Goal: Task Accomplishment & Management: Manage account settings

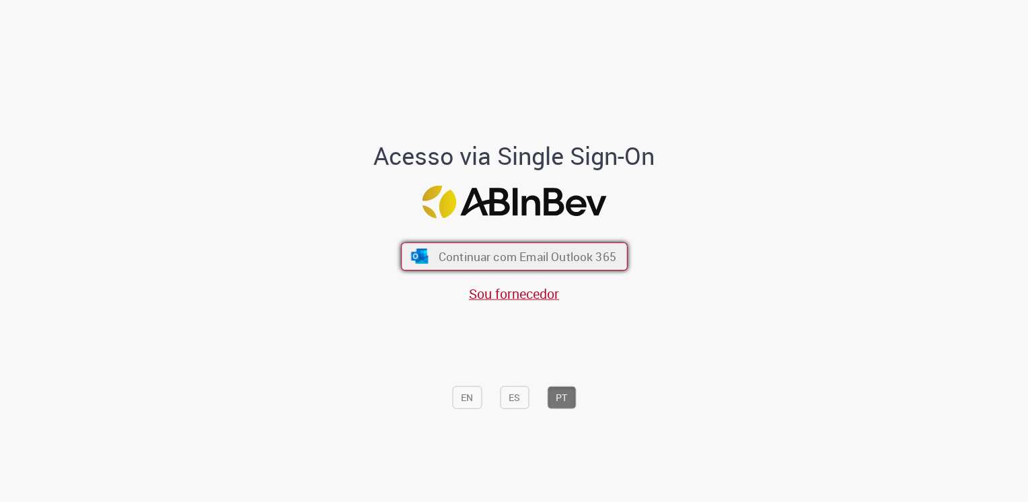
click at [488, 262] on span "Continuar com Email Outlook 365" at bounding box center [527, 255] width 178 height 15
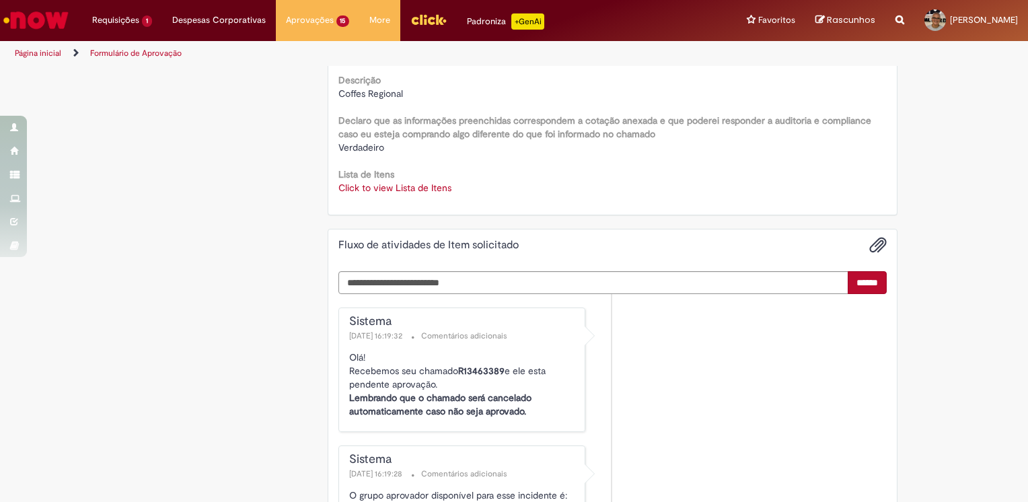
scroll to position [1817, 0]
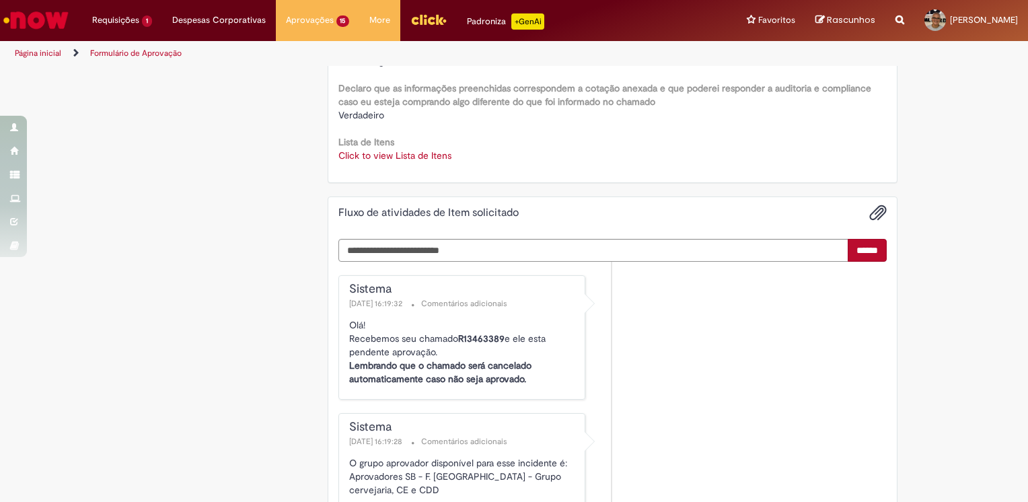
click at [377, 155] on link "Click to view Lista de Itens" at bounding box center [394, 155] width 113 height 12
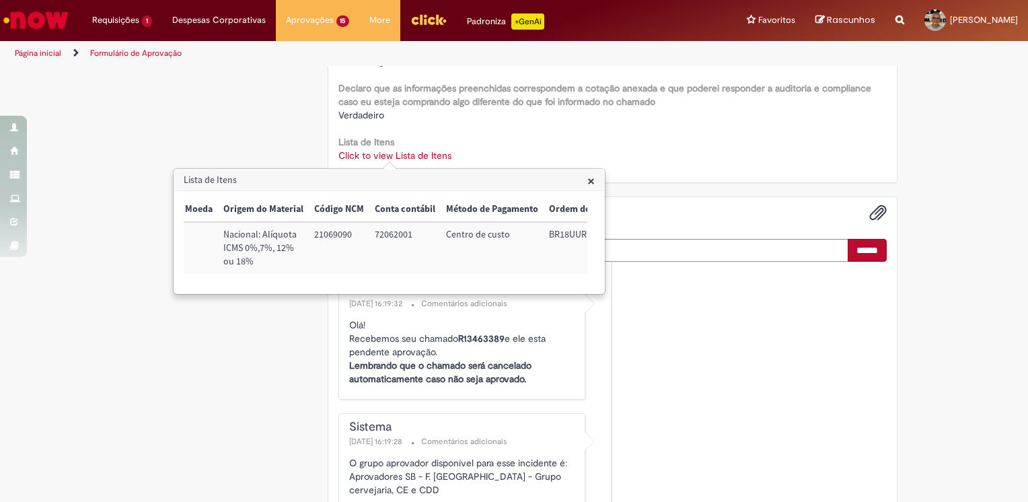
scroll to position [0, 540]
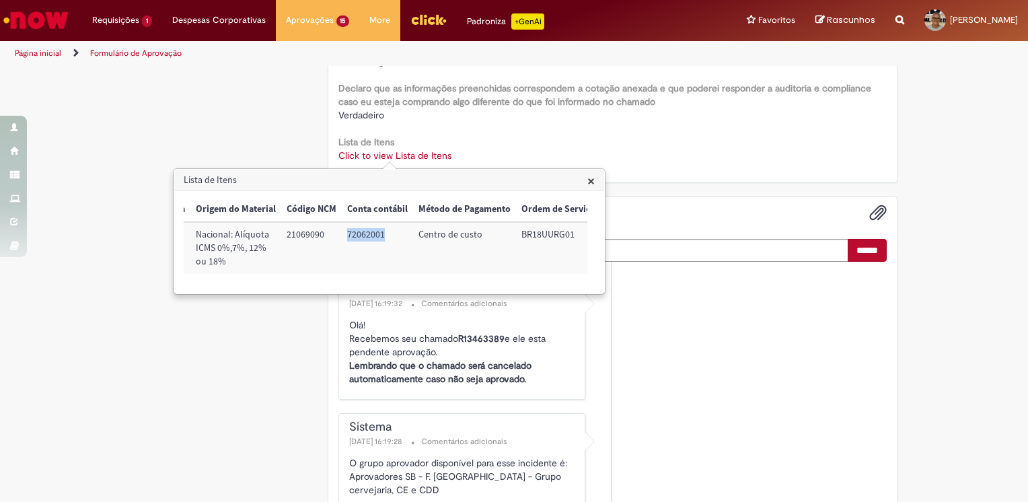
drag, startPoint x: 342, startPoint y: 235, endPoint x: 381, endPoint y: 238, distance: 39.1
click at [381, 238] on td "72062001" at bounding box center [377, 248] width 71 height 52
copy td "72062001"
click at [675, 335] on li "Sistema [DATE] 16:19:32 Comentários adicionais Olá! Recebemos seu chamado R1346…" at bounding box center [612, 337] width 549 height 124
click at [590, 182] on span "×" at bounding box center [590, 181] width 7 height 18
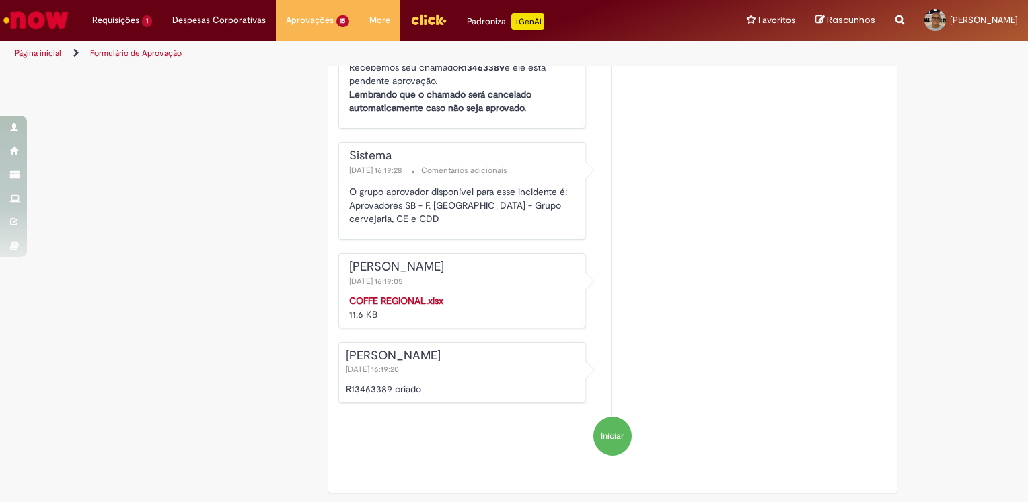
scroll to position [2088, 0]
click at [381, 297] on strong "COFFE REGIONAL.xlsx" at bounding box center [396, 300] width 94 height 12
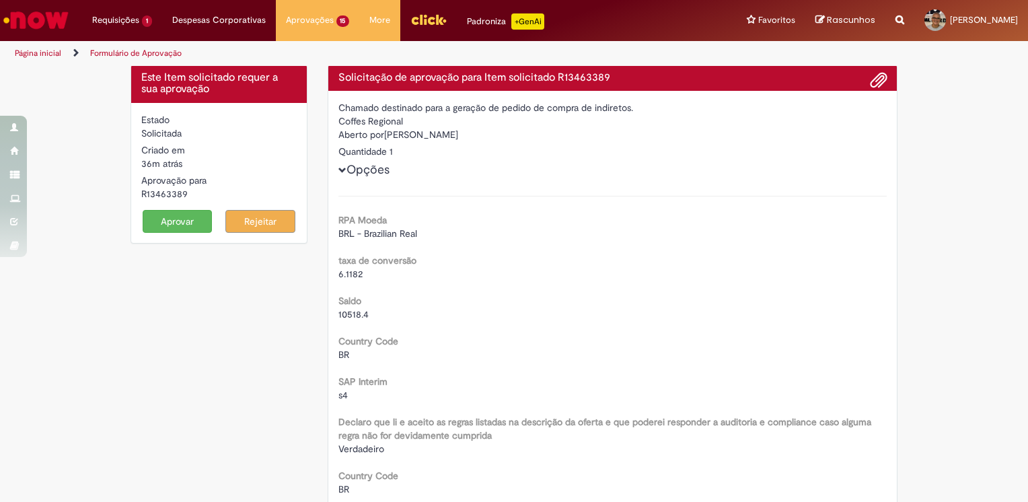
scroll to position [0, 0]
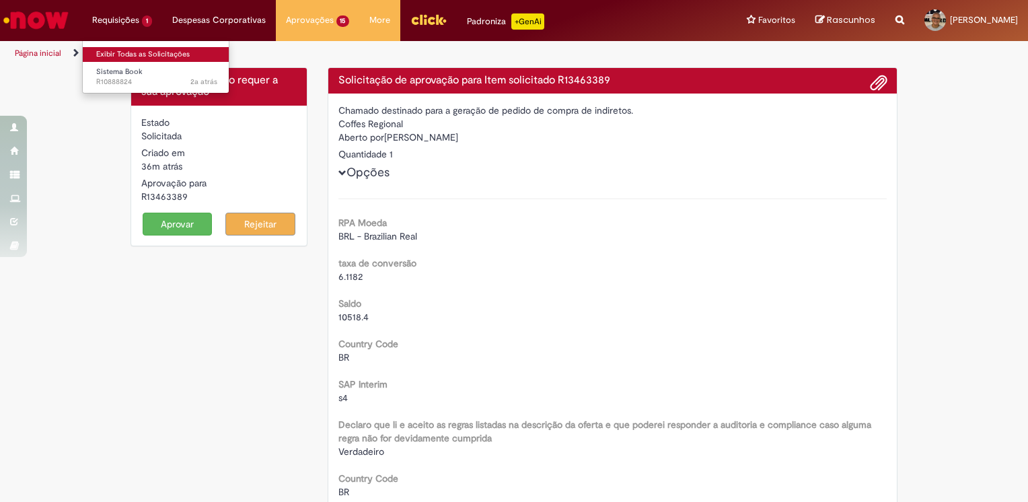
click at [104, 53] on link "Exibir Todas as Solicitações" at bounding box center [157, 54] width 148 height 15
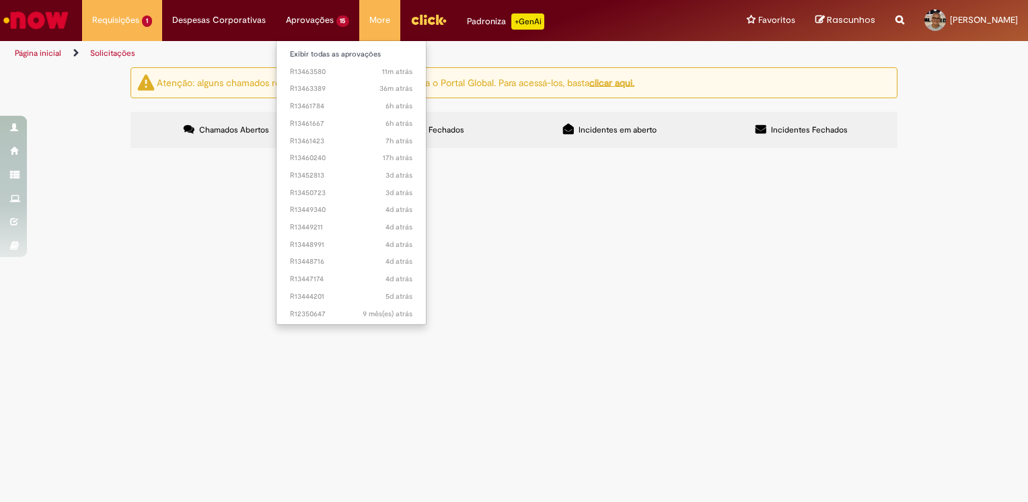
click at [162, 19] on li "Aprovações 15 Exibir todas as aprovações 11m atrás 11 minutos atrás R13463580 3…" at bounding box center [122, 20] width 80 height 40
click at [328, 208] on span "4d atrás 4 dias atrás R13449340" at bounding box center [351, 210] width 123 height 11
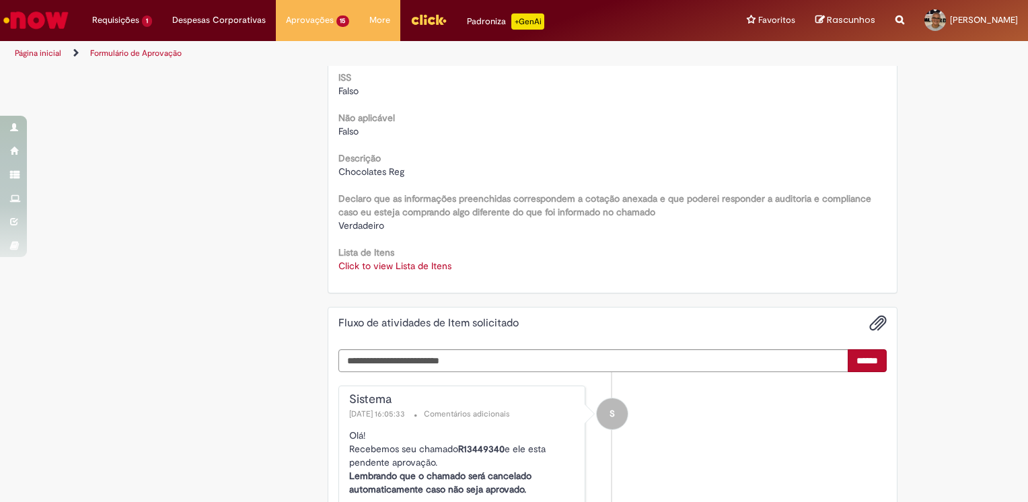
scroll to position [1682, 0]
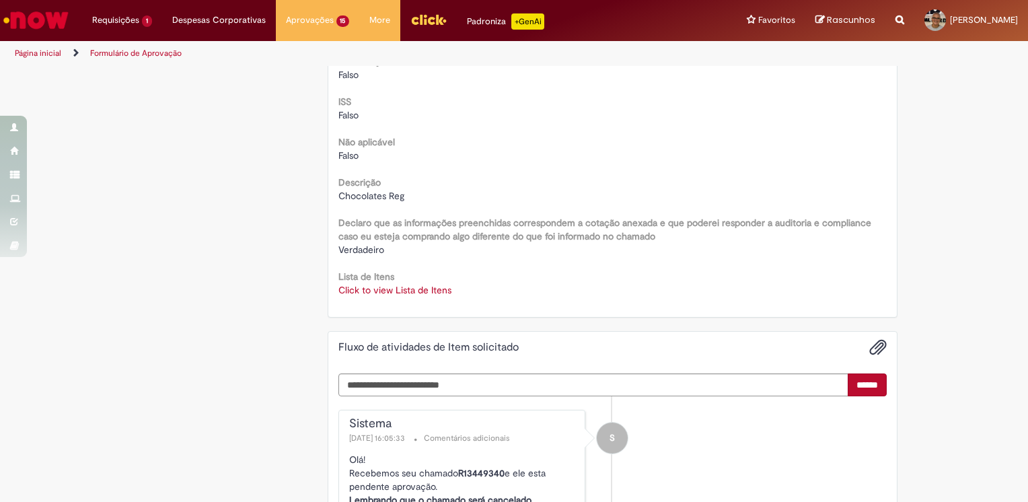
click at [392, 289] on link "Click to view Lista de Itens" at bounding box center [394, 290] width 113 height 12
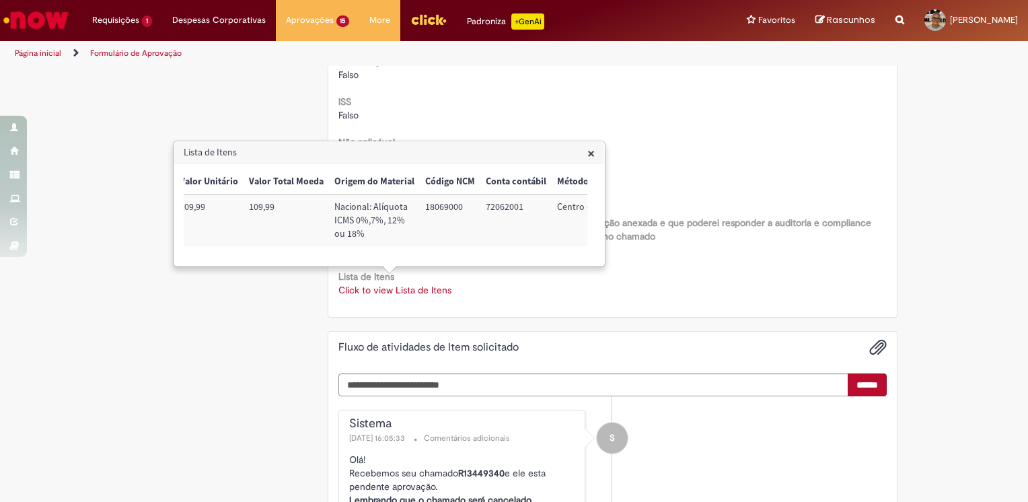
scroll to position [0, 530]
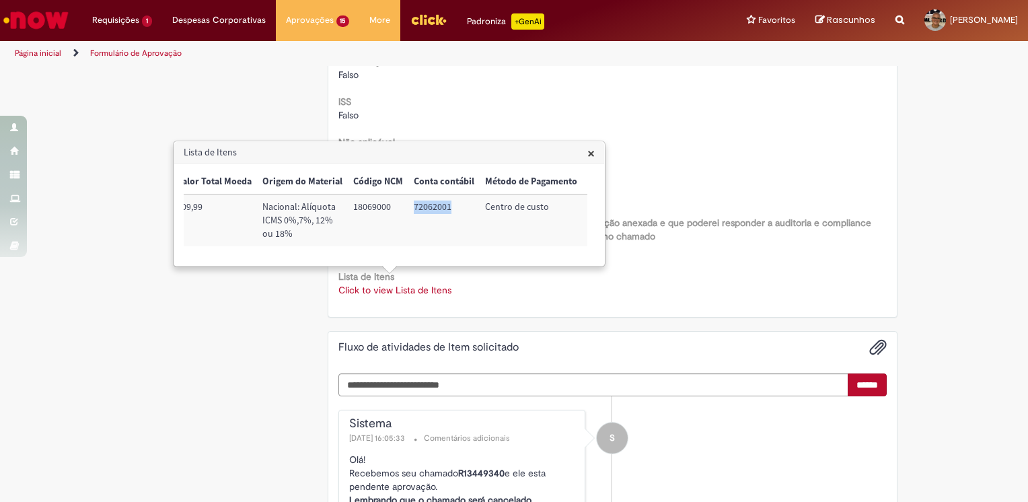
drag, startPoint x: 409, startPoint y: 207, endPoint x: 451, endPoint y: 210, distance: 41.8
click at [451, 210] on td "72062001" at bounding box center [443, 220] width 71 height 52
copy td "72062001"
click at [594, 153] on span "×" at bounding box center [590, 153] width 7 height 18
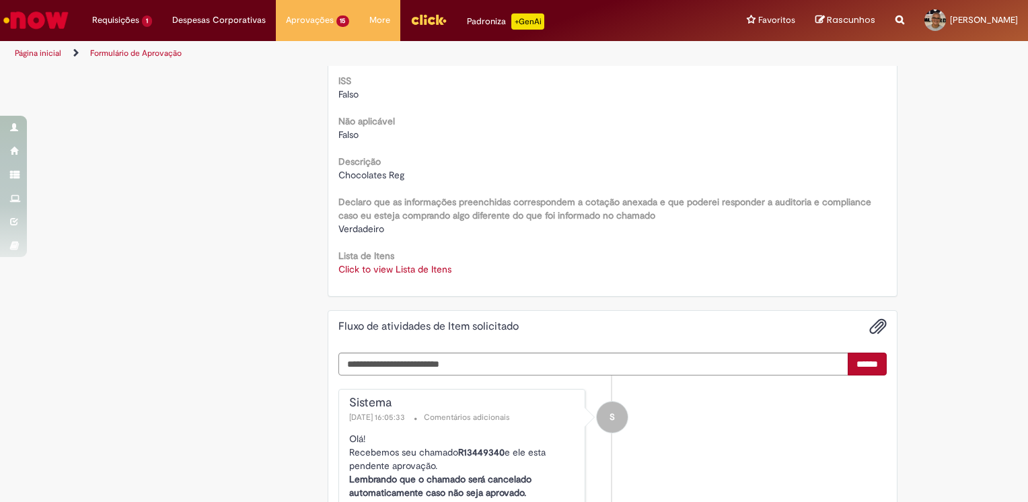
scroll to position [1682, 0]
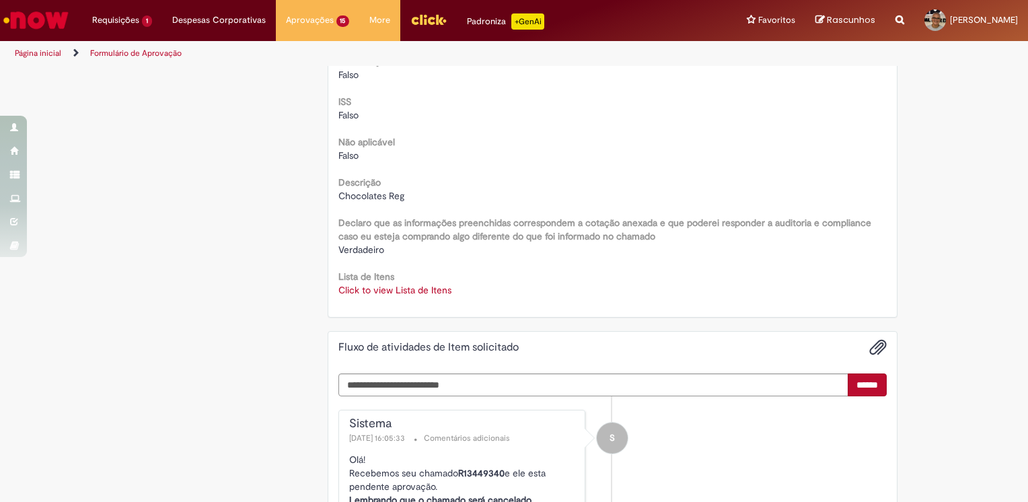
click at [366, 288] on link "Click to view Lista de Itens" at bounding box center [394, 290] width 113 height 12
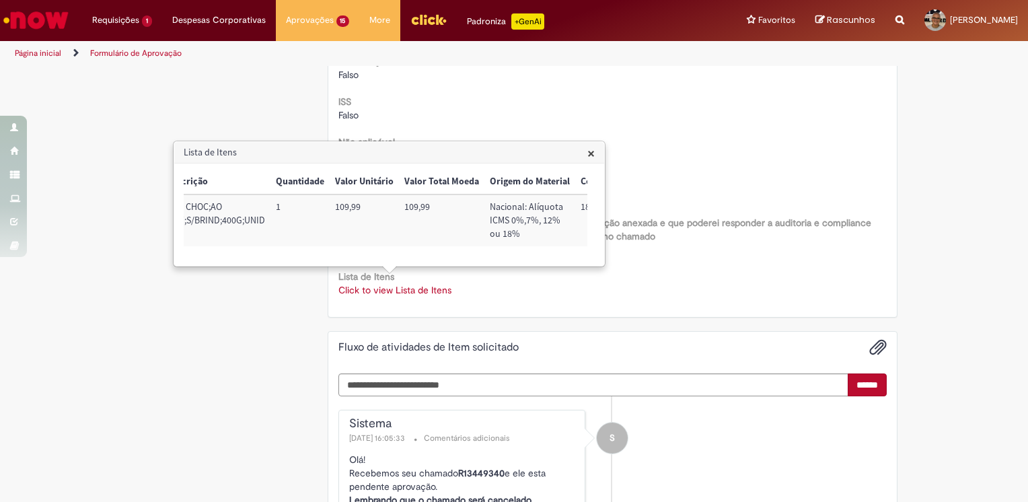
scroll to position [0, 305]
click at [591, 151] on span "×" at bounding box center [590, 153] width 7 height 18
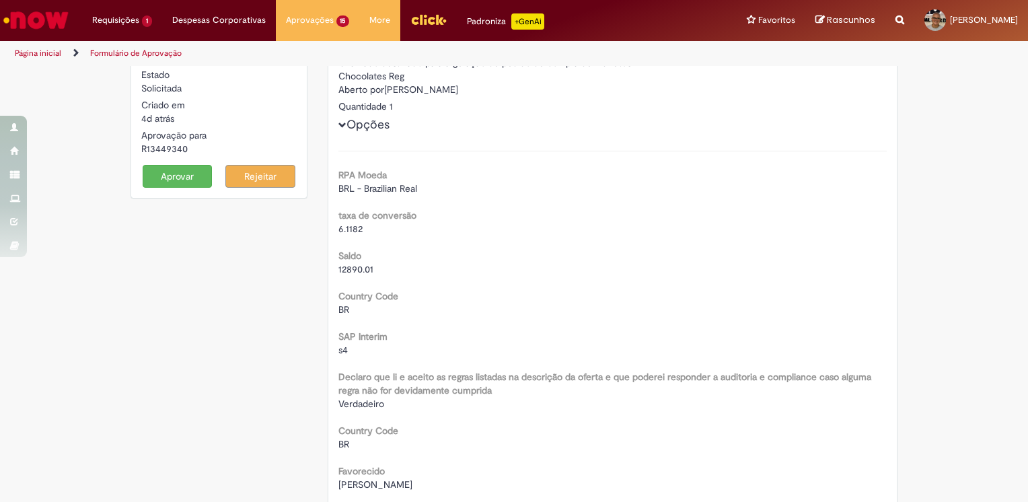
scroll to position [0, 0]
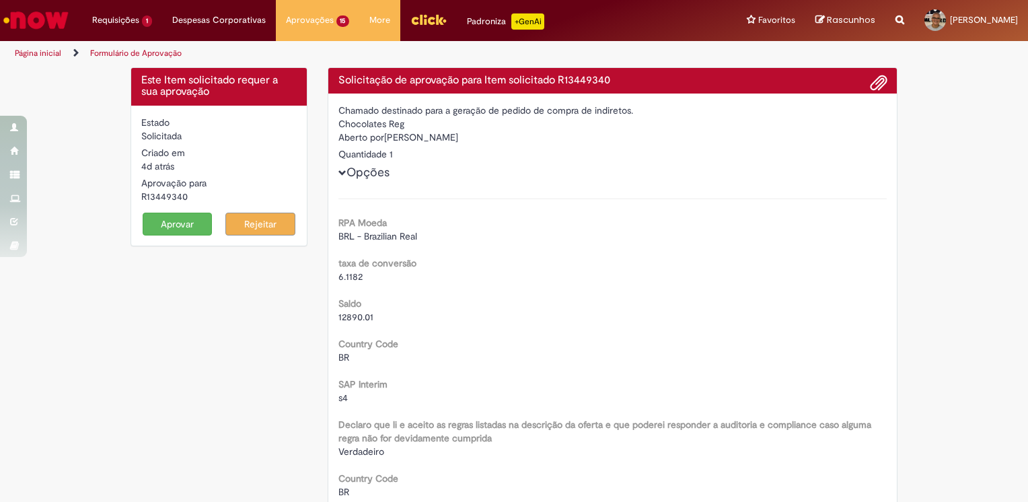
click at [175, 221] on button "Aprovar" at bounding box center [178, 224] width 70 height 23
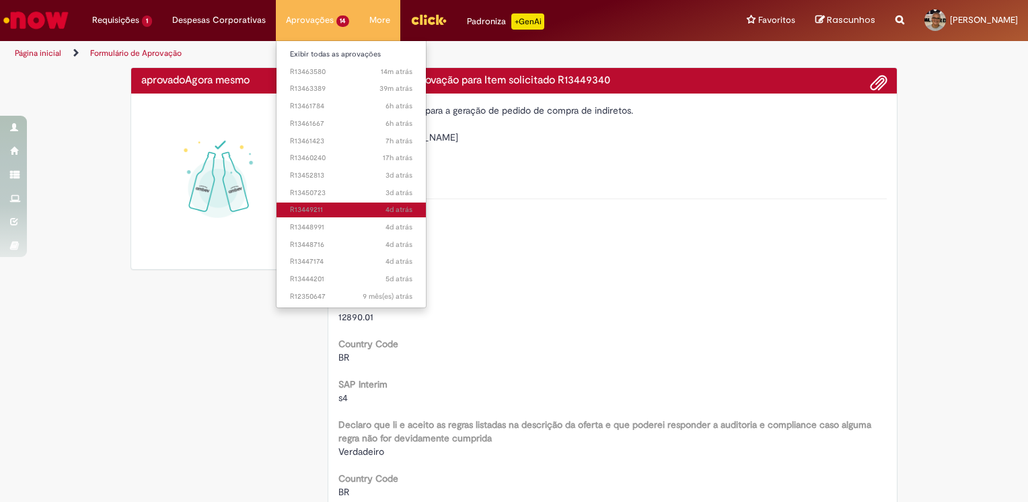
click at [309, 209] on span "4d atrás 4 dias atrás R13449211" at bounding box center [351, 210] width 123 height 11
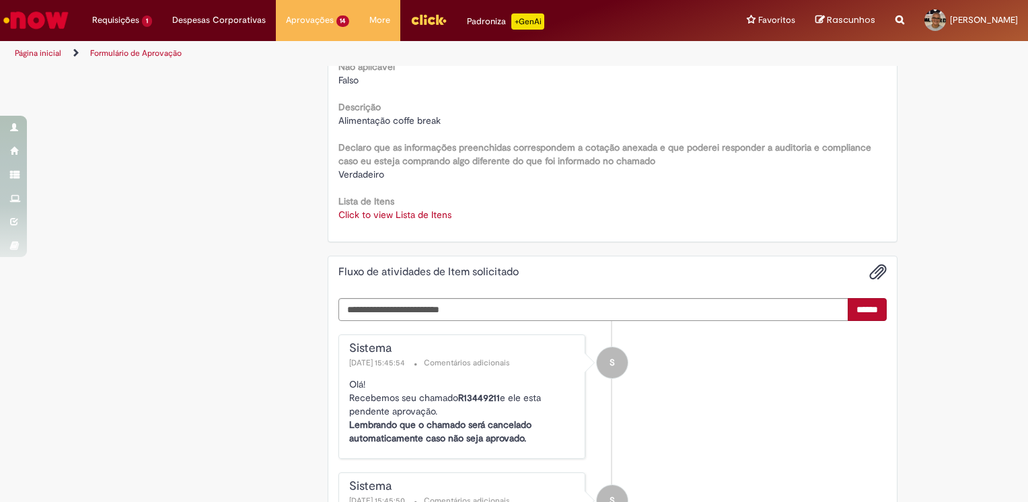
scroll to position [1749, 0]
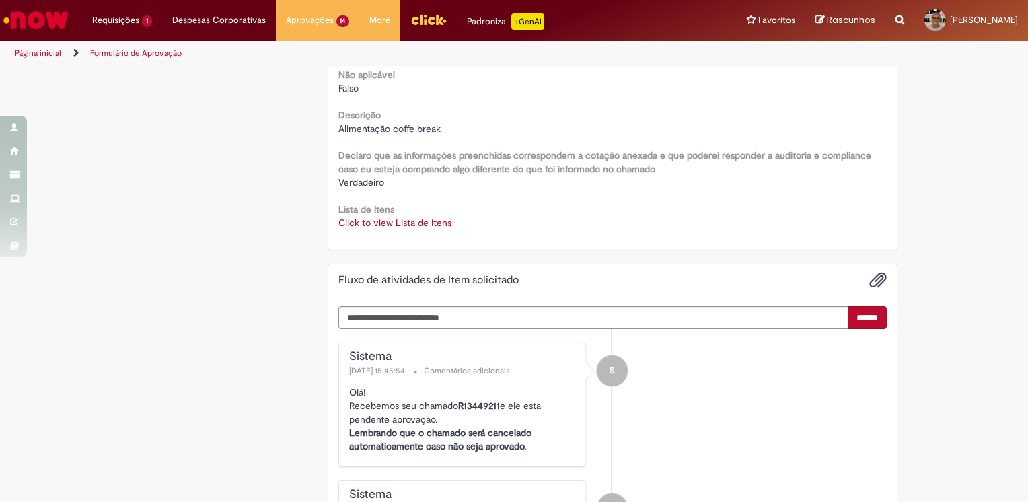
click at [394, 221] on link "Click to view Lista de Itens" at bounding box center [394, 223] width 113 height 12
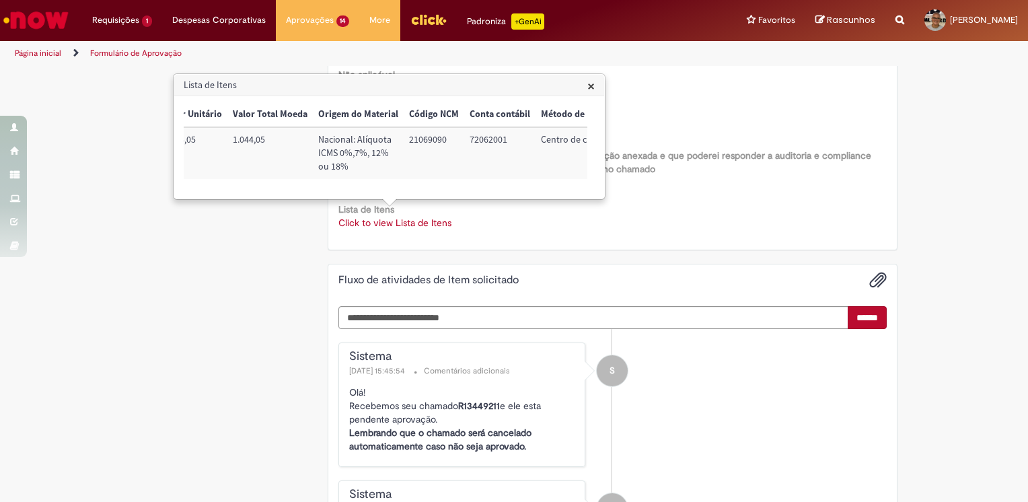
scroll to position [0, 444]
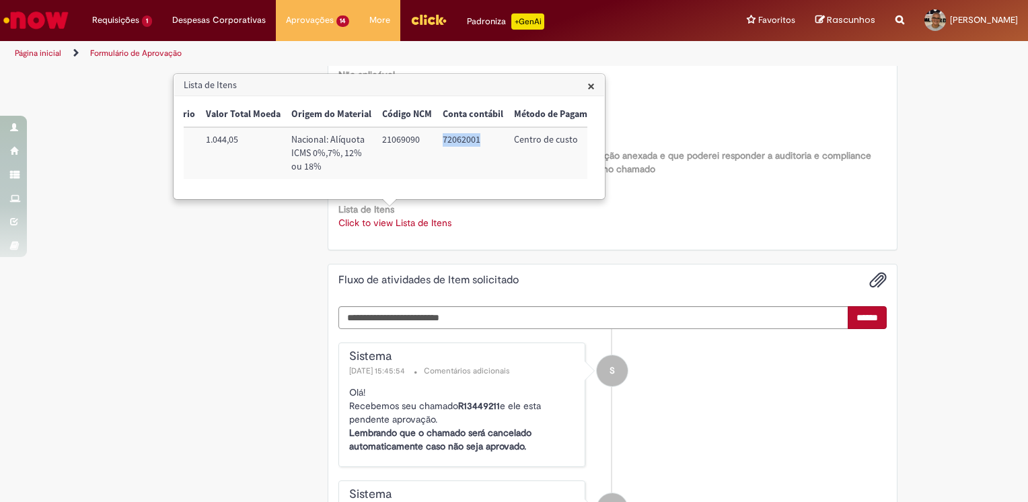
drag, startPoint x: 437, startPoint y: 139, endPoint x: 476, endPoint y: 140, distance: 38.4
click at [476, 140] on td "72062001" at bounding box center [472, 153] width 71 height 52
copy td "72062001"
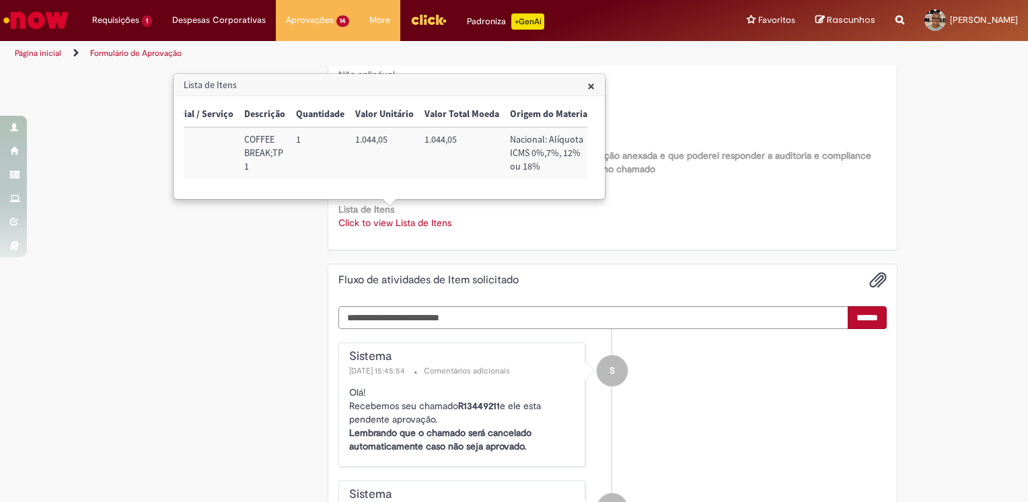
scroll to position [0, 194]
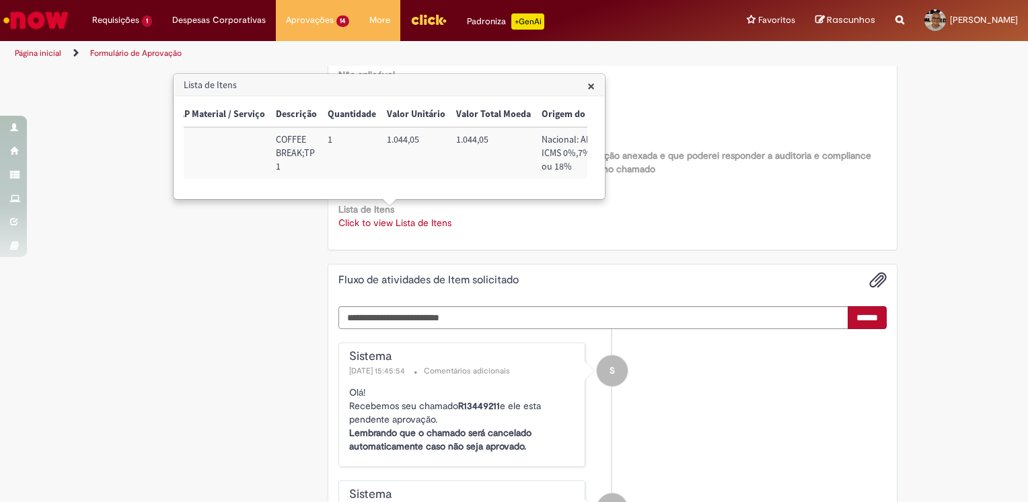
click at [589, 87] on span "×" at bounding box center [590, 86] width 7 height 18
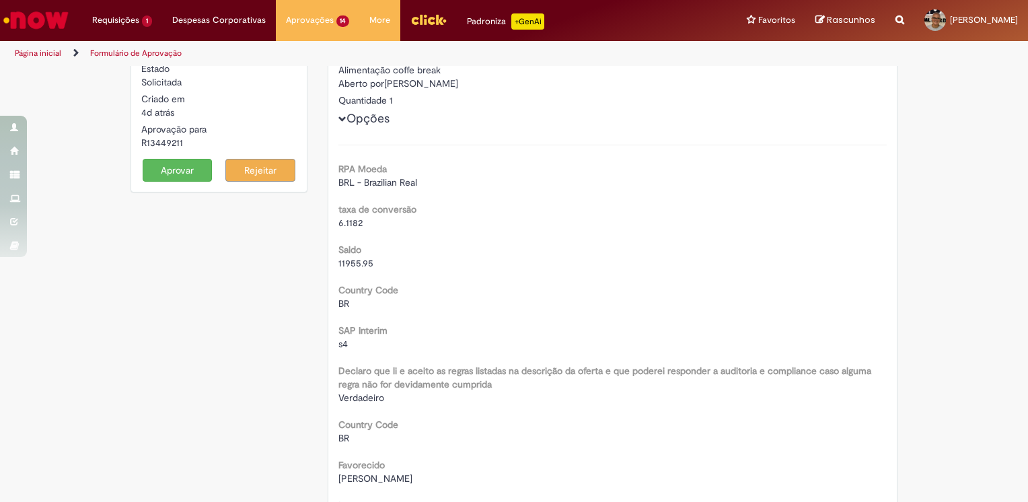
scroll to position [0, 0]
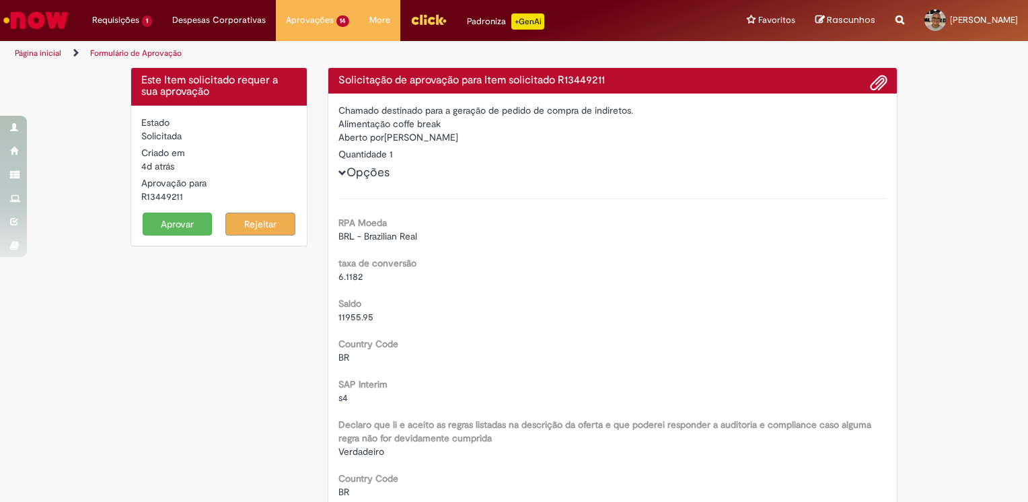
click at [172, 220] on button "Aprovar" at bounding box center [178, 224] width 70 height 23
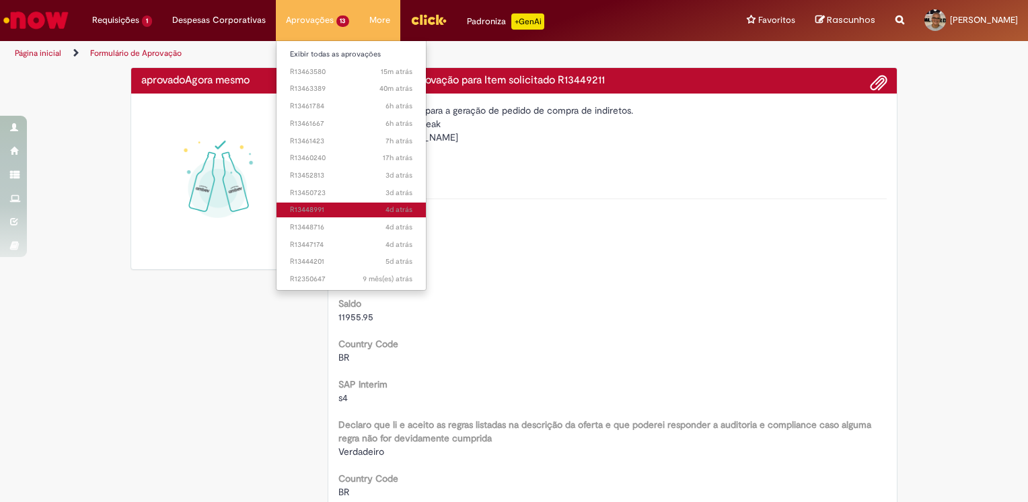
click at [297, 211] on span "4d atrás 4 dias atrás R13448991" at bounding box center [351, 210] width 123 height 11
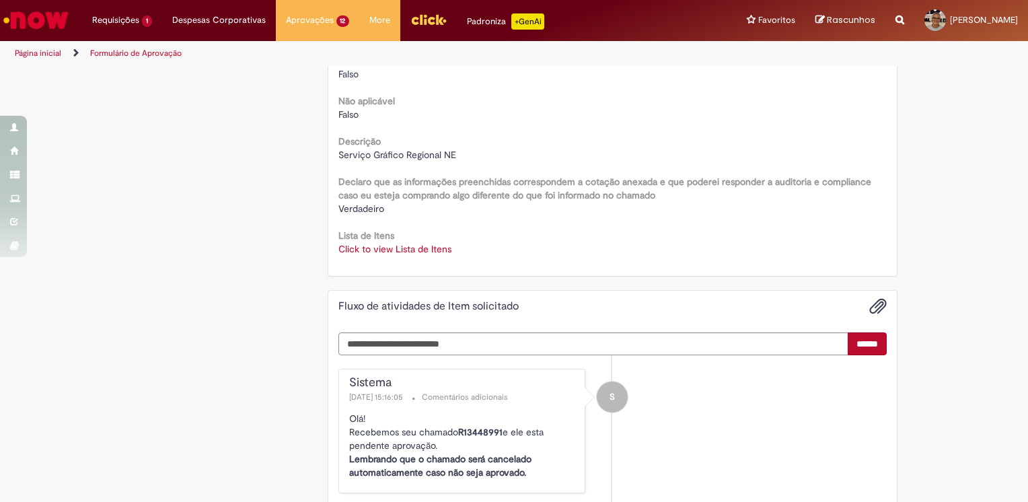
scroll to position [1749, 0]
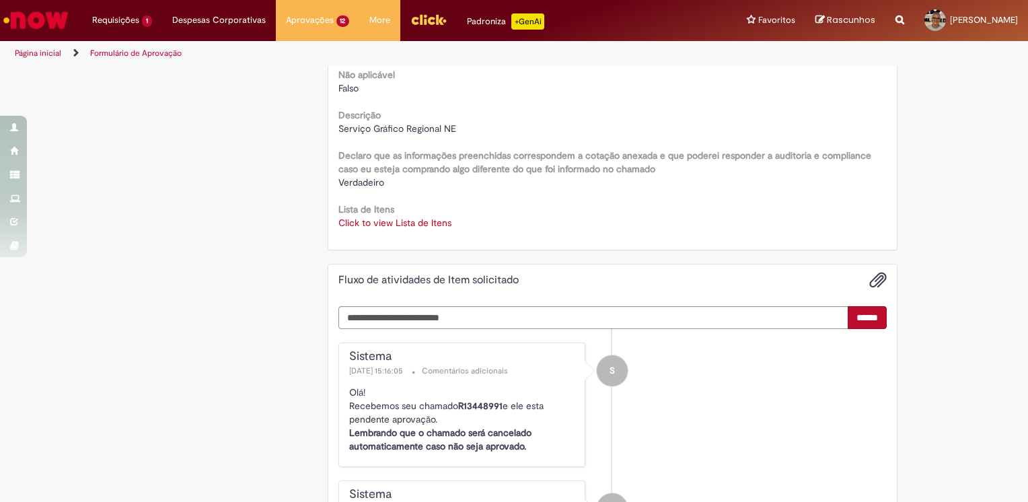
click at [385, 221] on link "Click to view Lista de Itens" at bounding box center [394, 223] width 113 height 12
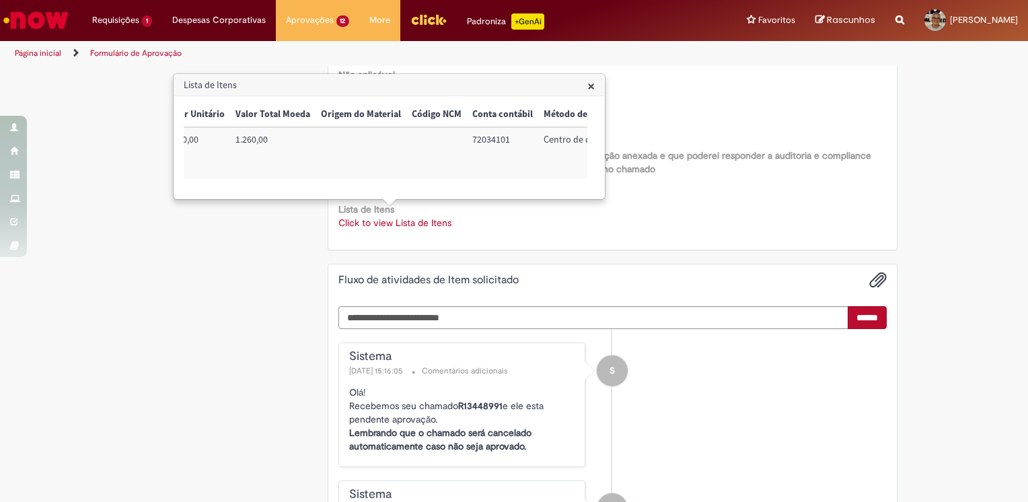
scroll to position [0, 447]
drag, startPoint x: 434, startPoint y: 139, endPoint x: 470, endPoint y: 137, distance: 36.4
click at [470, 137] on td "72034101" at bounding box center [469, 153] width 71 height 52
copy td "72034101"
click at [591, 82] on span "×" at bounding box center [590, 86] width 7 height 18
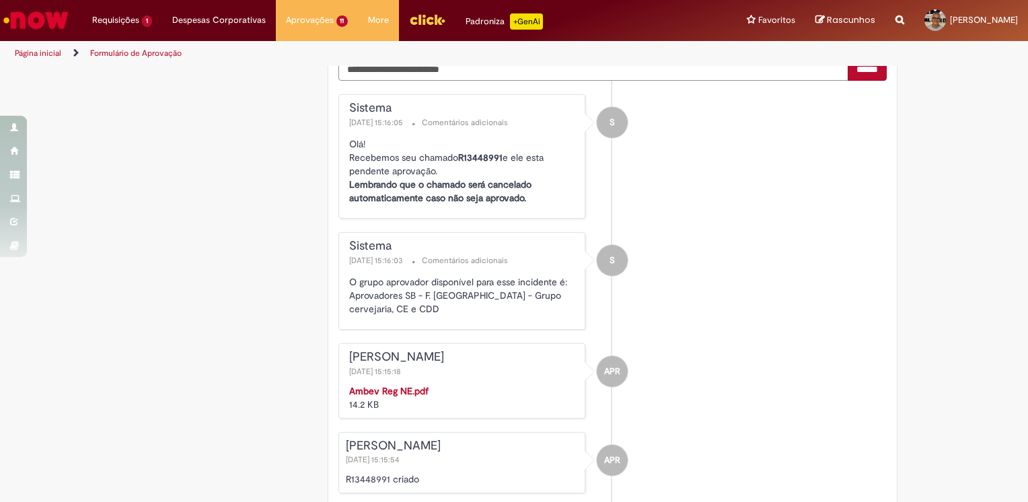
scroll to position [2018, 0]
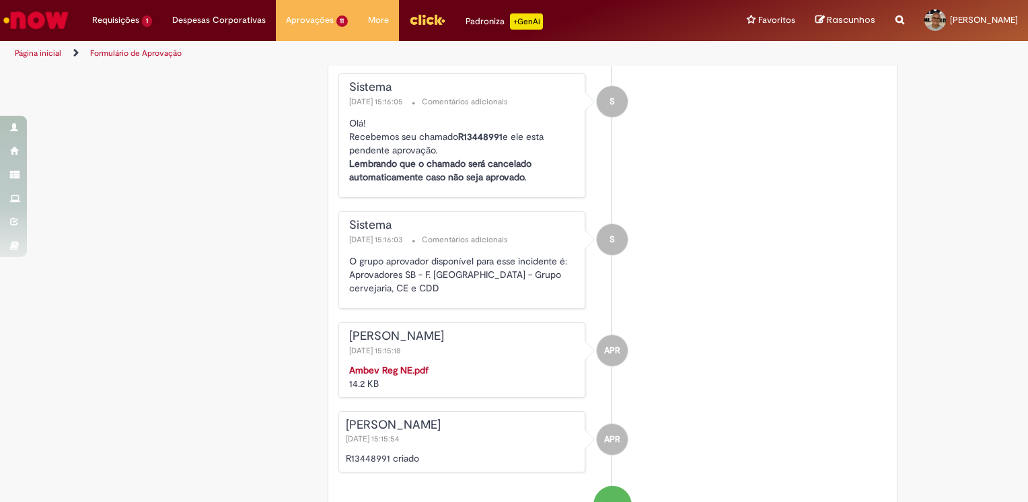
click at [378, 364] on strong "Ambev Reg NE.pdf" at bounding box center [388, 370] width 79 height 12
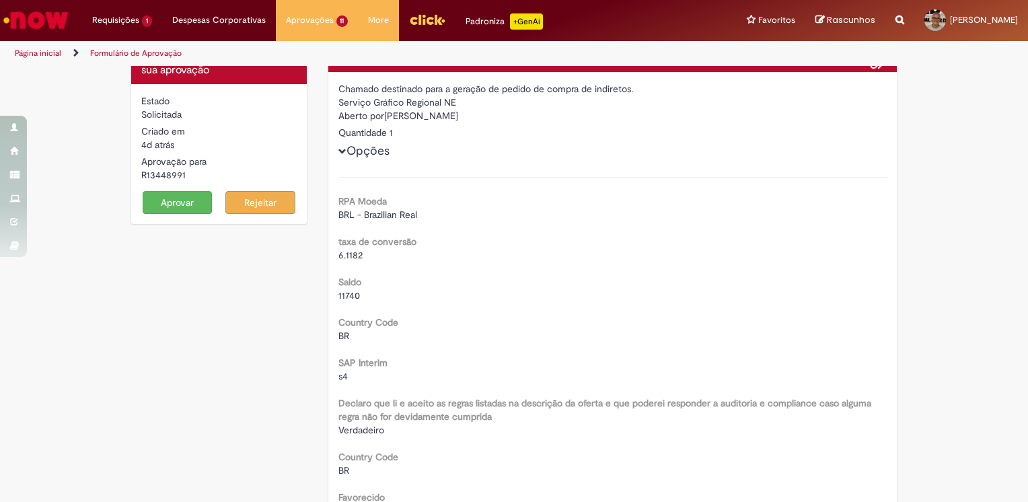
scroll to position [0, 0]
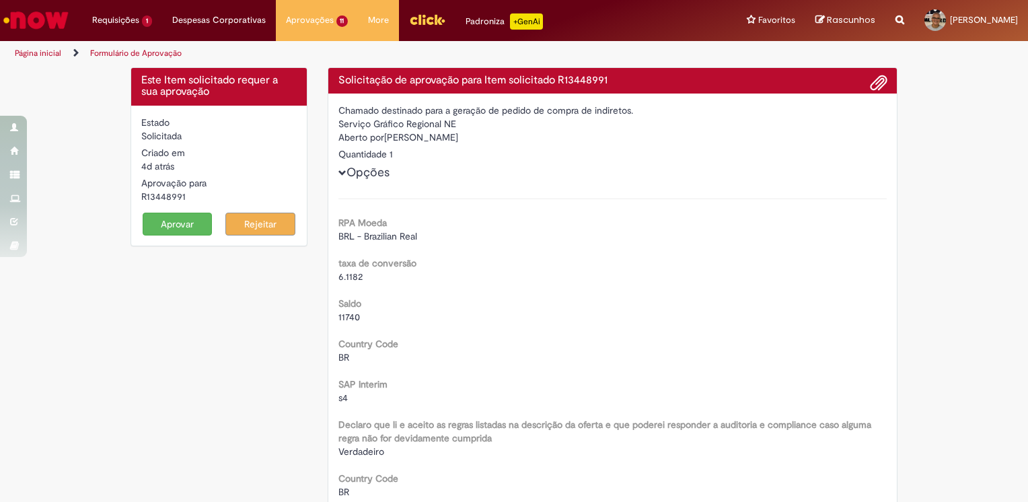
click at [162, 217] on button "Aprovar" at bounding box center [178, 224] width 70 height 23
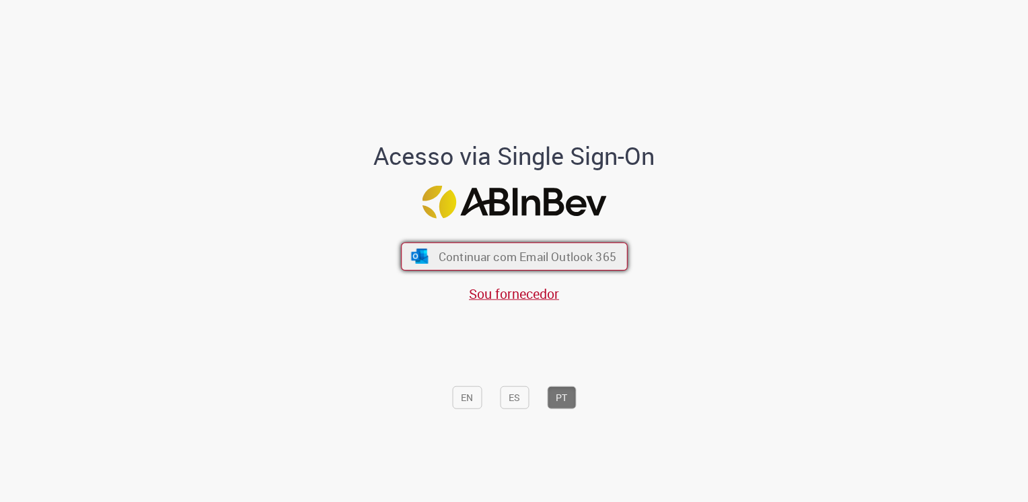
click at [464, 252] on span "Continuar com Email Outlook 365" at bounding box center [527, 255] width 178 height 15
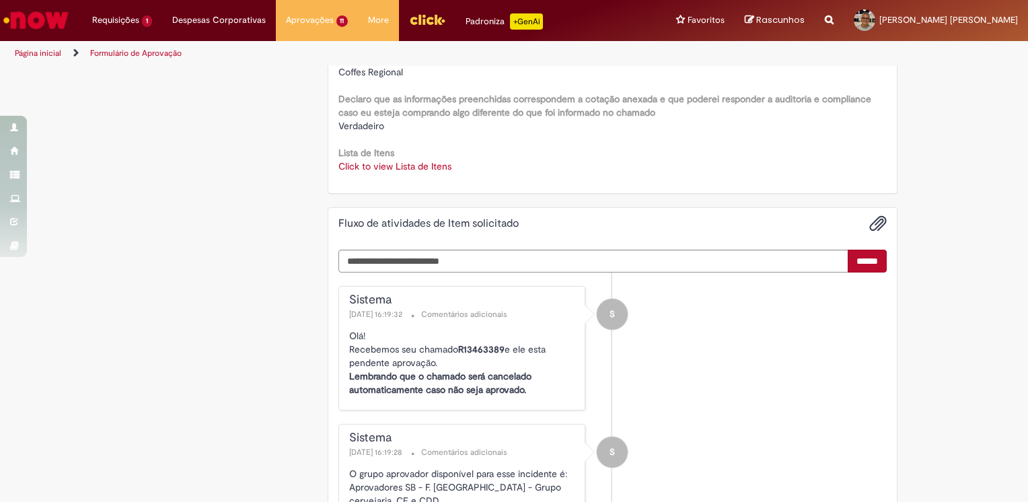
scroll to position [1817, 0]
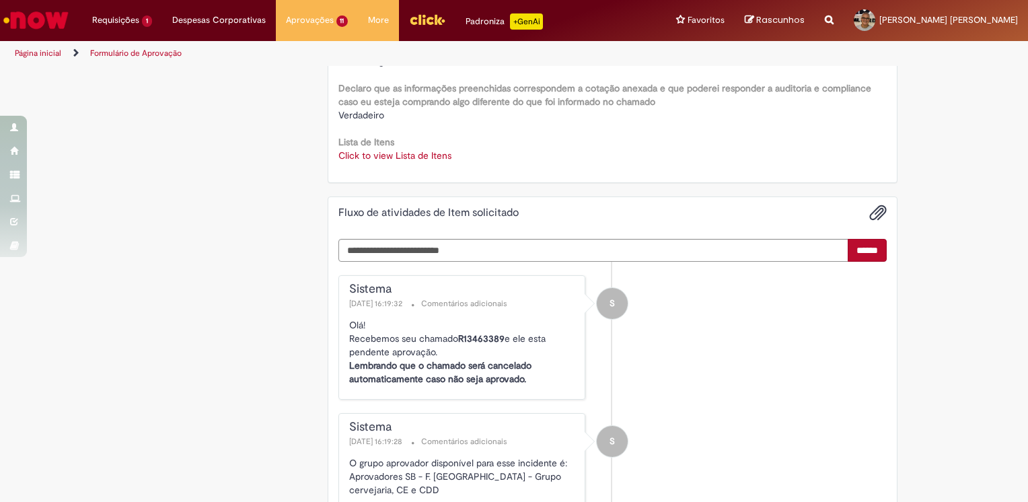
click at [400, 156] on link "Click to view Lista de Itens" at bounding box center [394, 155] width 113 height 12
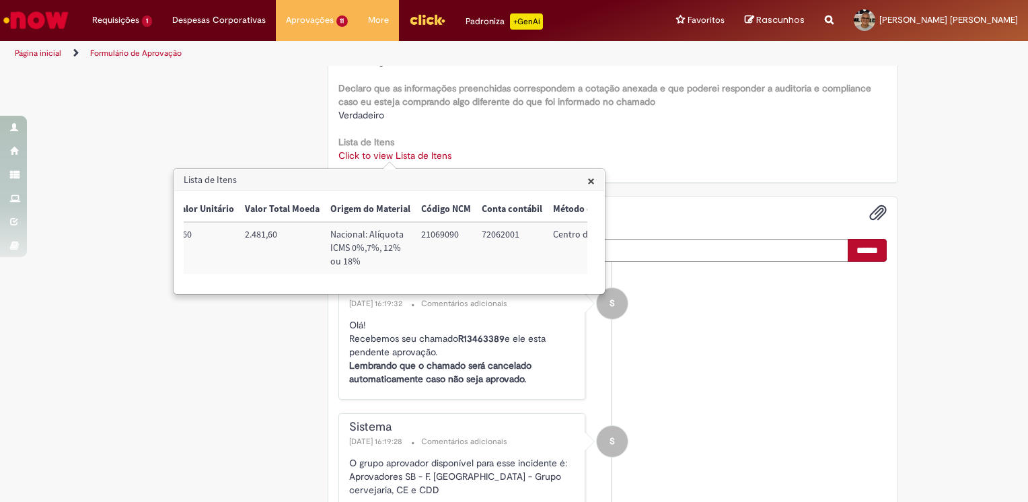
scroll to position [0, 413]
drag, startPoint x: 468, startPoint y: 233, endPoint x: 505, endPoint y: 234, distance: 36.3
click at [505, 234] on td "72062001" at bounding box center [503, 248] width 71 height 52
copy td "72062001"
click at [587, 180] on span "×" at bounding box center [590, 181] width 7 height 18
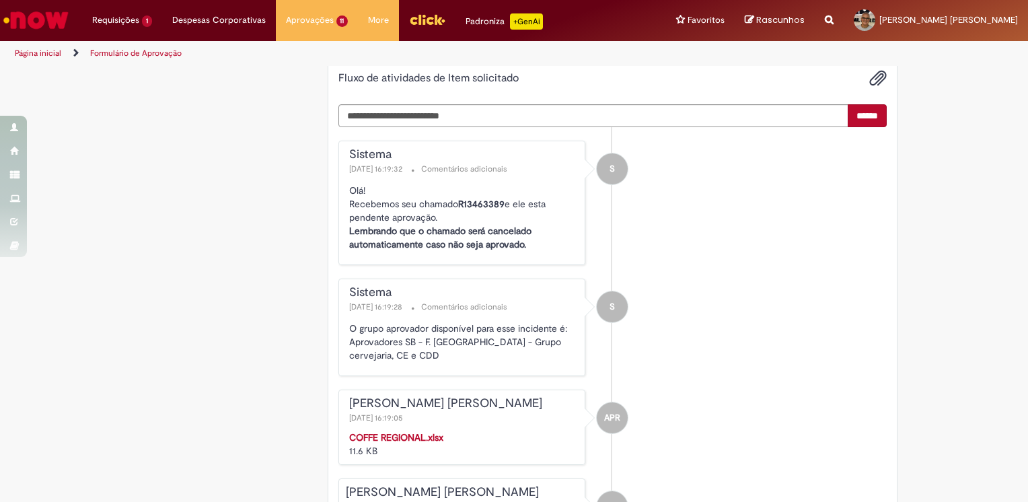
scroll to position [1817, 0]
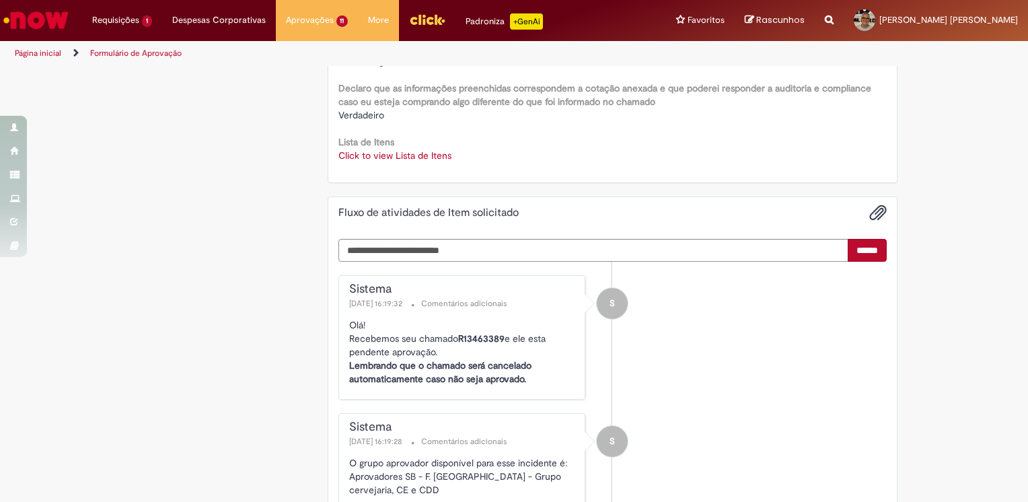
click at [377, 157] on link "Click to view Lista de Itens" at bounding box center [394, 155] width 113 height 12
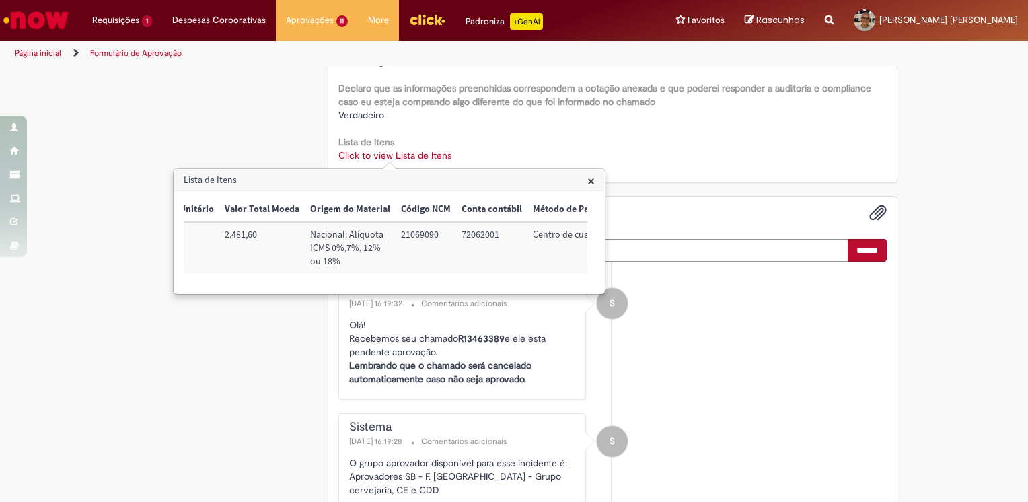
scroll to position [0, 430]
drag, startPoint x: 453, startPoint y: 233, endPoint x: 488, endPoint y: 235, distance: 35.1
click at [488, 235] on td "72062001" at bounding box center [486, 248] width 71 height 52
copy td "72062001"
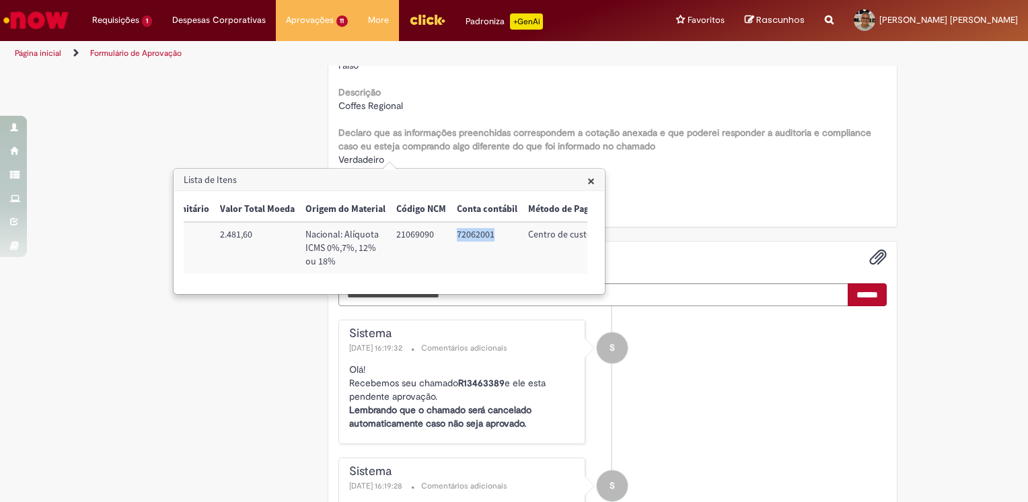
scroll to position [1749, 0]
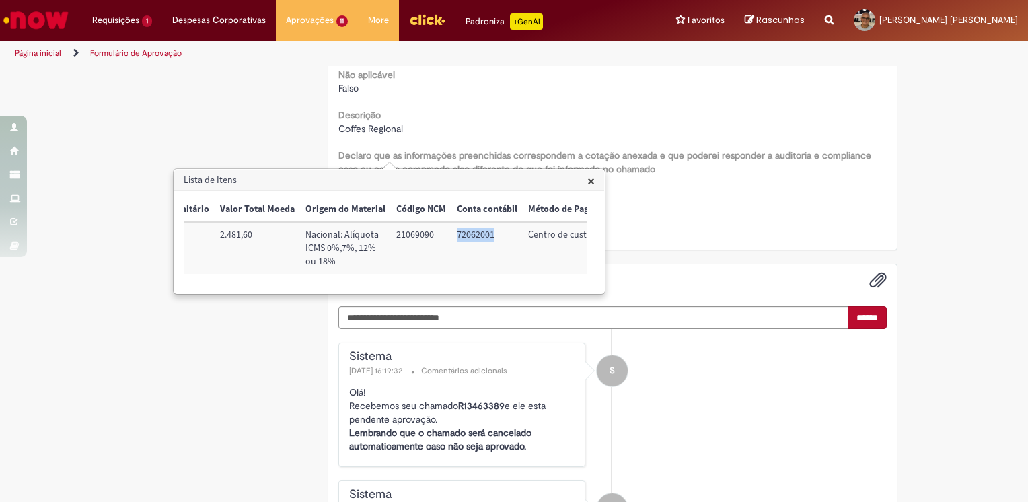
click at [594, 180] on span "×" at bounding box center [590, 181] width 7 height 18
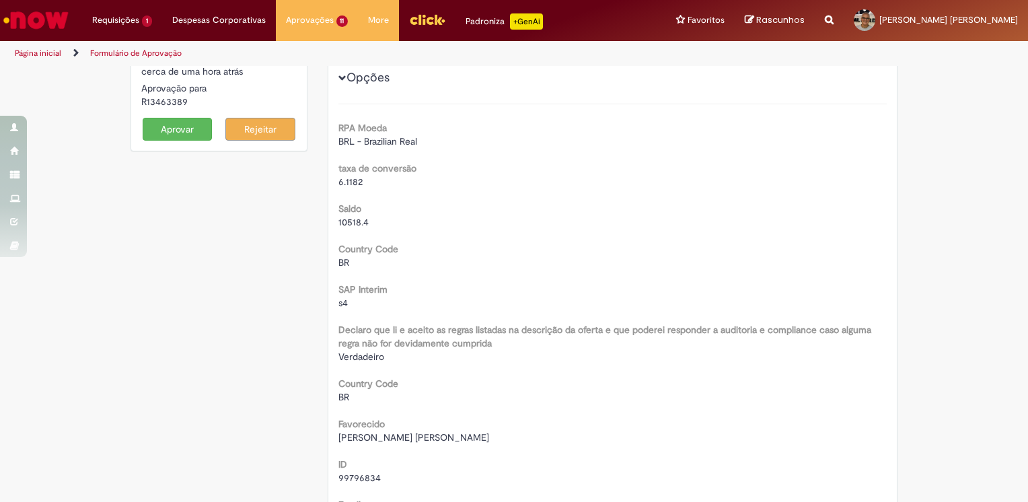
scroll to position [0, 0]
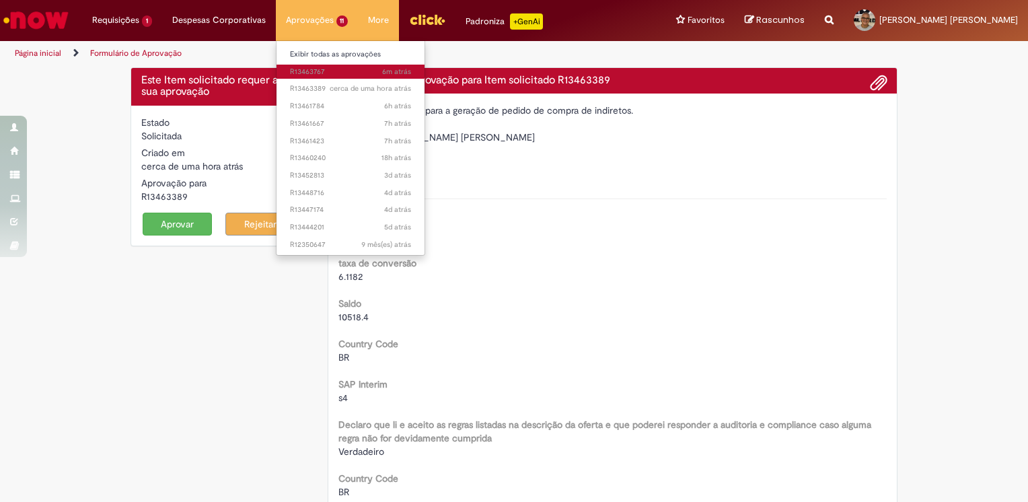
click at [315, 69] on span "6m atrás 6 minutos atrás R13463767" at bounding box center [351, 72] width 122 height 11
click at [298, 69] on span "6m atrás 6 minutos atrás R13463767" at bounding box center [351, 72] width 122 height 11
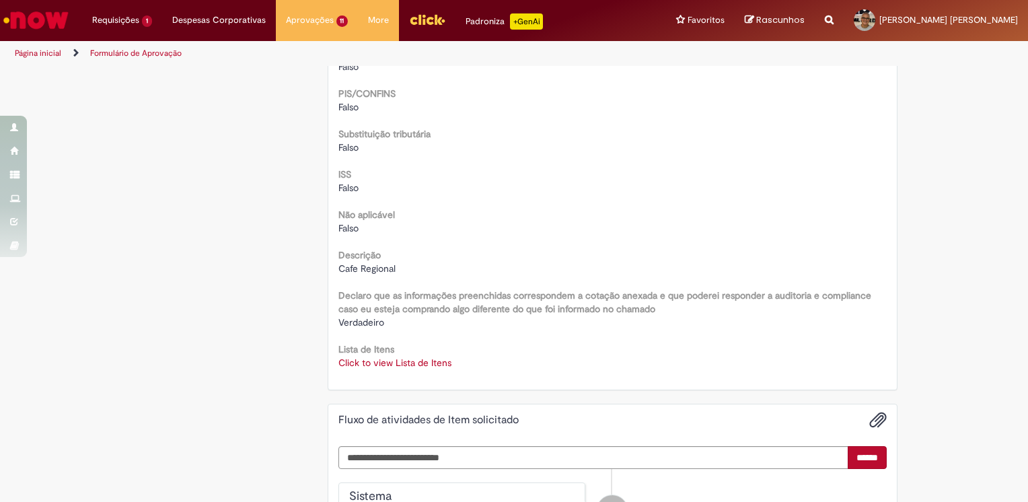
scroll to position [1682, 0]
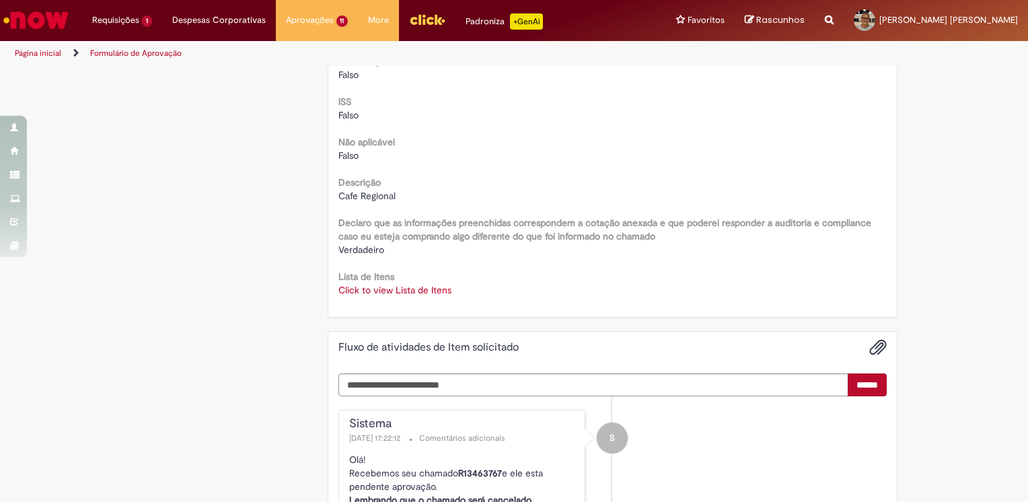
click at [396, 286] on link "Click to view Lista de Itens" at bounding box center [394, 290] width 113 height 12
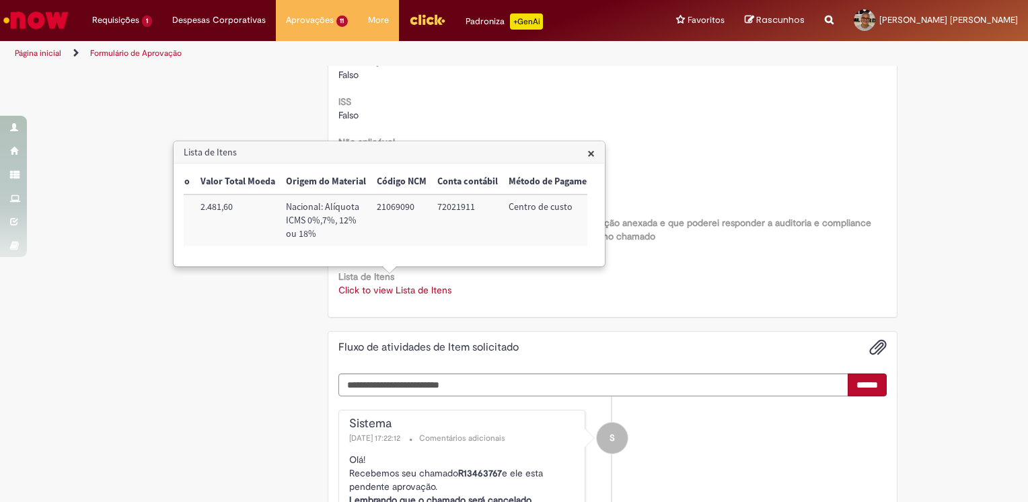
scroll to position [0, 450]
drag, startPoint x: 431, startPoint y: 206, endPoint x: 467, endPoint y: 203, distance: 35.8
click at [467, 203] on td "72021911" at bounding box center [466, 220] width 71 height 52
copy td "72021911"
click at [592, 153] on span "×" at bounding box center [590, 153] width 7 height 18
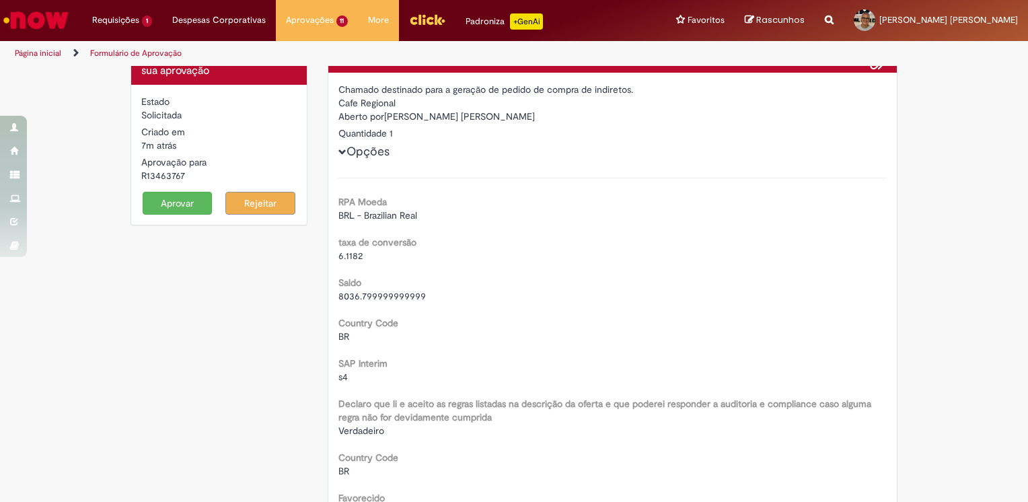
scroll to position [0, 0]
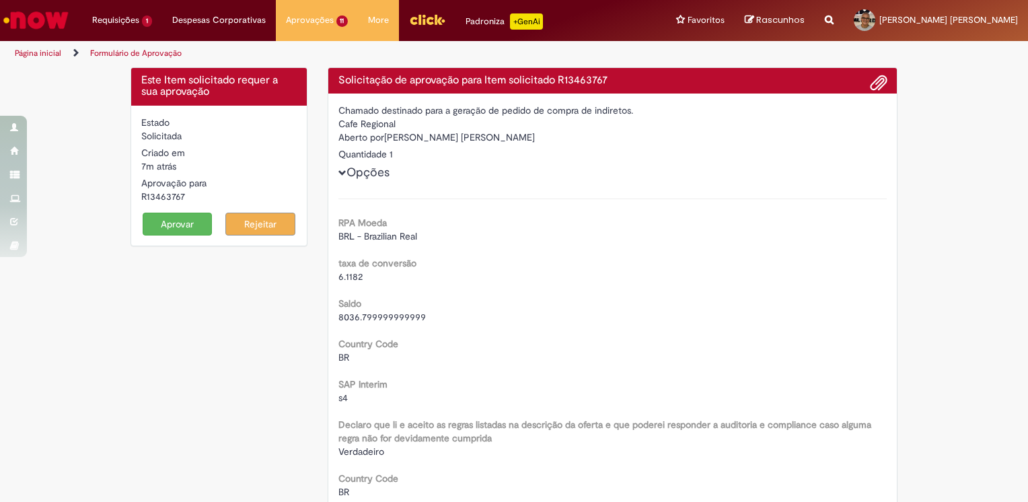
click at [153, 222] on button "Aprovar" at bounding box center [178, 224] width 70 height 23
